Goal: Transaction & Acquisition: Download file/media

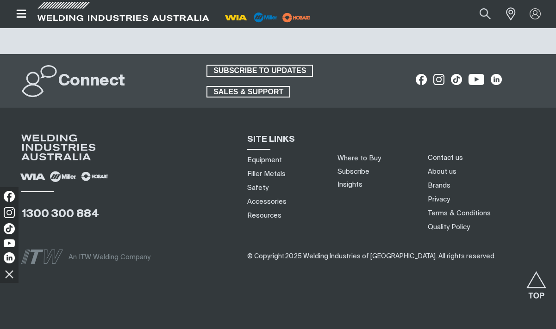
scroll to position [3683, 0]
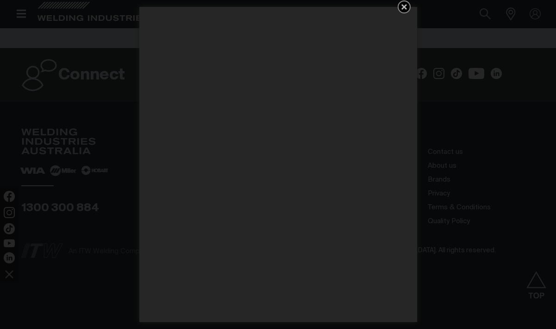
click at [403, 7] on icon "Get 5 WIA Welding Guides Free!" at bounding box center [404, 7] width 6 height 6
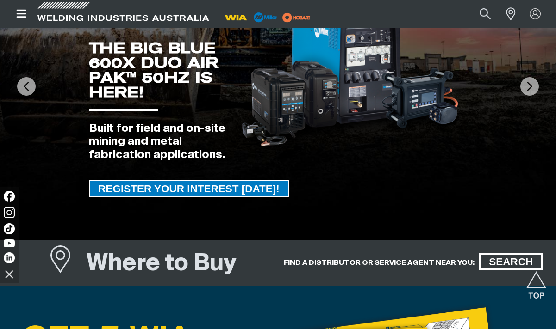
scroll to position [0, 0]
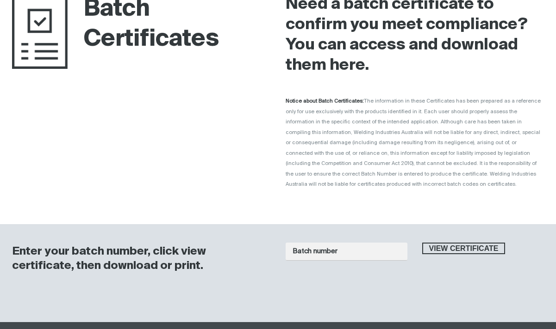
scroll to position [278, 0]
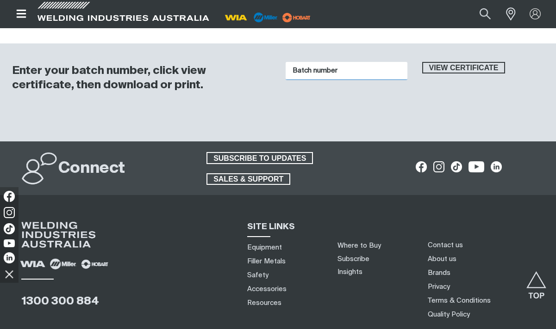
click at [347, 68] on input "Batch number" at bounding box center [346, 71] width 122 height 18
type input "1016588"
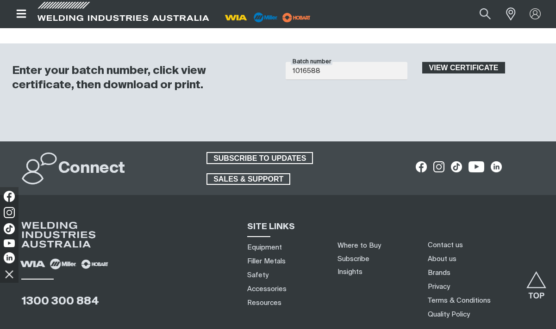
click at [462, 65] on span "View certificate" at bounding box center [463, 68] width 81 height 12
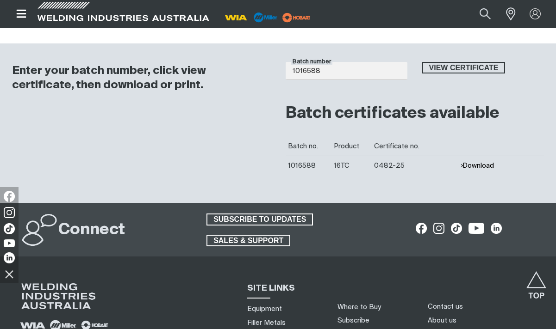
click at [473, 166] on button "Download" at bounding box center [477, 166] width 34 height 8
